Goal: Task Accomplishment & Management: Use online tool/utility

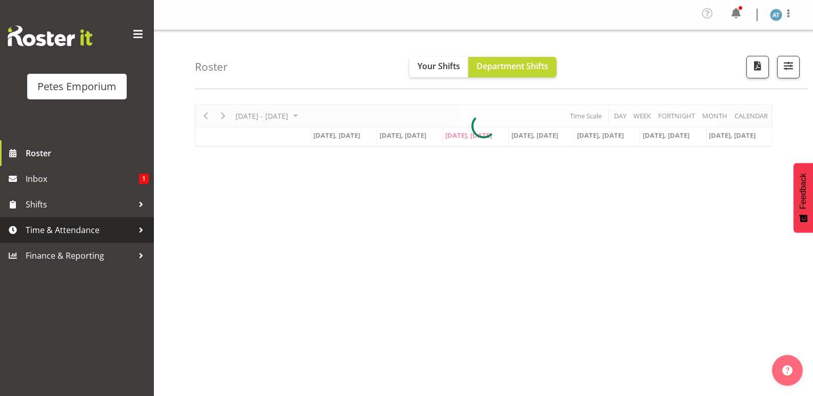
click at [84, 231] on span "Time & Attendance" at bounding box center [80, 230] width 108 height 15
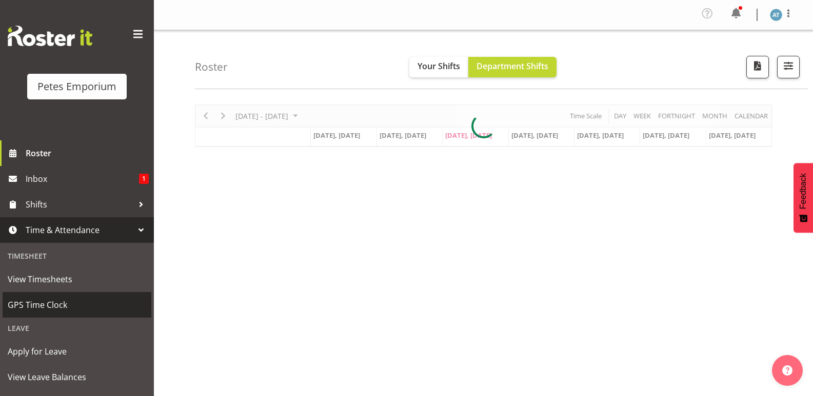
click at [97, 307] on span "GPS Time Clock" at bounding box center [77, 304] width 138 height 15
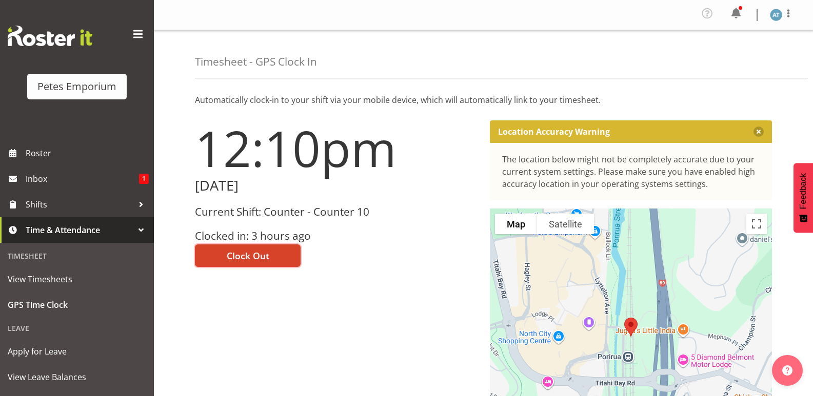
click at [269, 256] on button "Clock Out" at bounding box center [248, 256] width 106 height 23
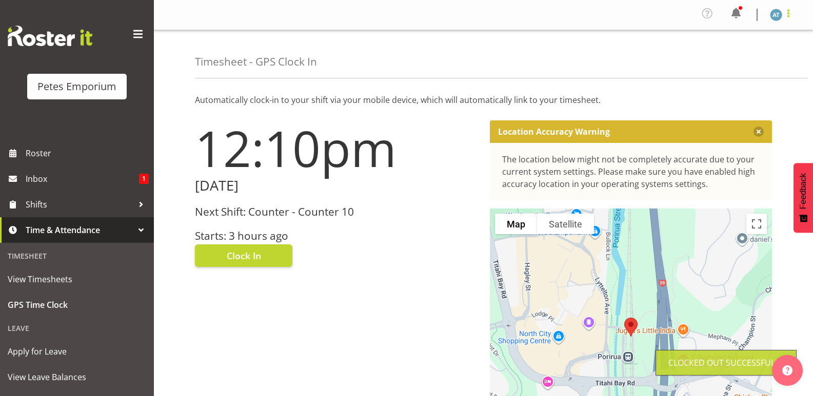
click at [792, 14] on span at bounding box center [788, 13] width 12 height 12
click at [746, 55] on link "Log Out" at bounding box center [745, 56] width 98 height 18
